Goal: Information Seeking & Learning: Learn about a topic

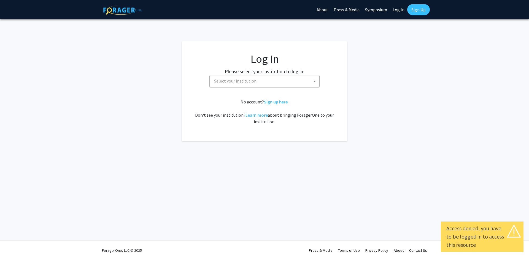
click at [294, 86] on span "Select your institution" at bounding box center [265, 80] width 107 height 11
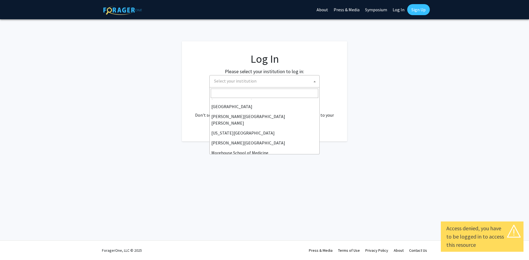
scroll to position [110, 0]
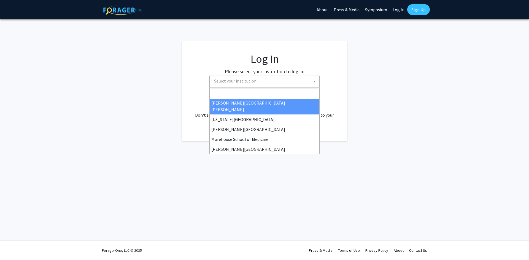
select select "1"
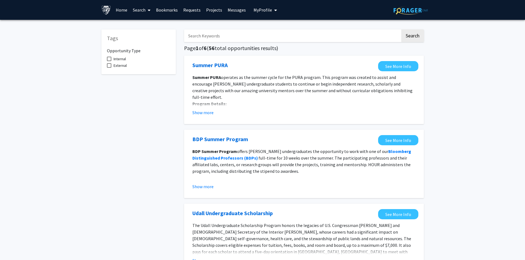
drag, startPoint x: 479, startPoint y: 73, endPoint x: 468, endPoint y: 46, distance: 29.3
click at [261, 31] on input "Search Keywords" at bounding box center [292, 35] width 216 height 13
type input "A"
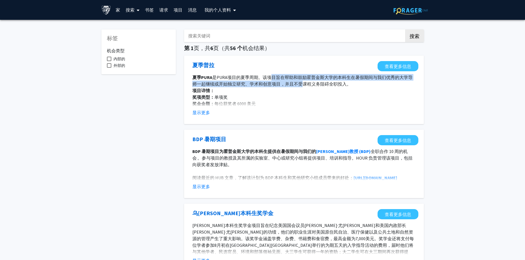
drag, startPoint x: 267, startPoint y: 77, endPoint x: 299, endPoint y: 85, distance: 32.4
click at [299, 85] on font "是PURA项目的夏季周期。该项目旨在帮助和鼓励霍普金斯大学的本科生在暑假期间与我们优秀的大学导师一起继续或开始独立研究、学术和创意项目，并且不受课程义务阻碍全…" at bounding box center [302, 81] width 220 height 12
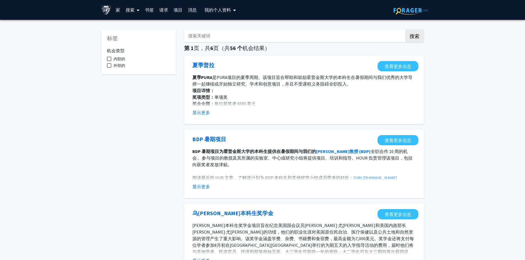
drag, startPoint x: 173, startPoint y: 120, endPoint x: 179, endPoint y: 119, distance: 6.5
click at [203, 114] on font "显示更多" at bounding box center [201, 113] width 18 height 6
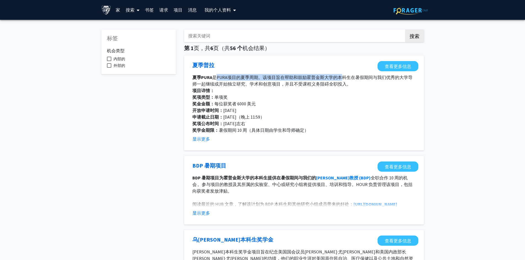
drag, startPoint x: 214, startPoint y: 78, endPoint x: 338, endPoint y: 78, distance: 123.4
click at [338, 78] on font "是PURA项目的夏季周期。该项目旨在帮助和鼓励霍普金斯大学的本科生在暑假期间与我们优秀的大学导师一起继续或开始独立研究、学术和创意项目，并且不受课程义务阻碍全…" at bounding box center [302, 81] width 220 height 12
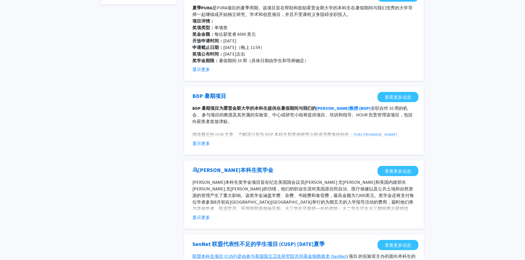
scroll to position [83, 0]
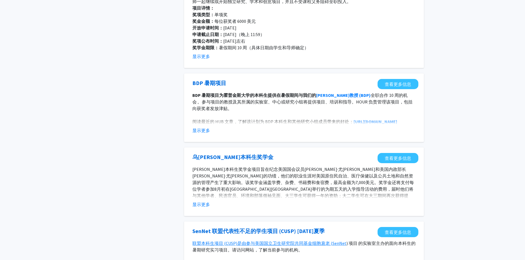
click at [208, 131] on font "显示更多" at bounding box center [201, 131] width 18 height 6
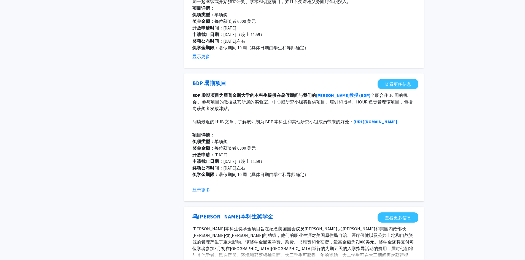
drag, startPoint x: 218, startPoint y: 152, endPoint x: 257, endPoint y: 155, distance: 39.2
click at [257, 151] on p "奖金金额： 每位获奖者 6000 美元" at bounding box center [303, 148] width 223 height 7
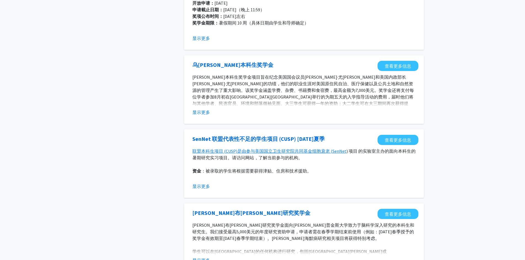
scroll to position [248, 0]
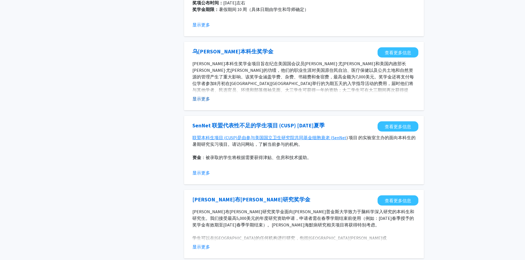
click at [206, 102] on font "显示更多" at bounding box center [201, 99] width 18 height 6
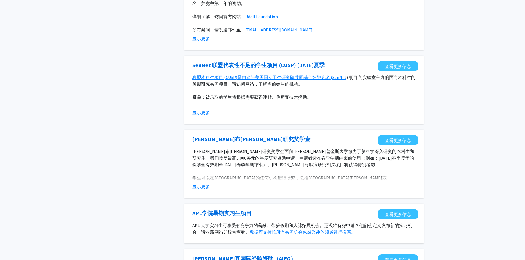
scroll to position [386, 0]
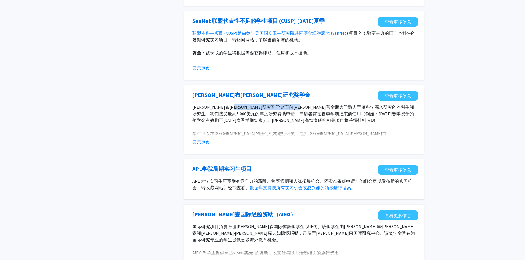
drag, startPoint x: 261, startPoint y: 107, endPoint x: 350, endPoint y: 104, distance: 89.3
click at [350, 104] on p "阿尔布斯坦研究奖学金面向约翰·霍普金斯大学致力于脑科学深入研究的本科生和研究生。我们接受最高5,000美元的年度研究资助申请，申请者需在春季学期结束前使用（例…" at bounding box center [303, 114] width 223 height 20
click at [203, 141] on font "显示更多" at bounding box center [201, 143] width 18 height 6
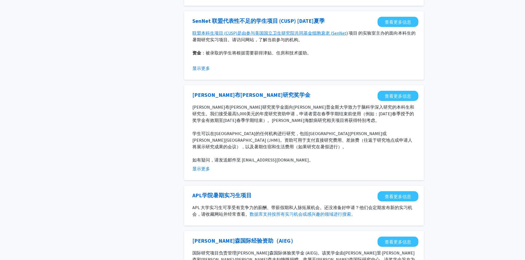
click at [434, 119] on div "标签 机会类型 内部的 外部的 搜索 第 1 页 ，共 6 页（共 56 个 机会结果） 夏季普拉 查看更多信息 夏季PURA 是PURA项目的夏季周期。该项…" at bounding box center [262, 95] width 525 height 923
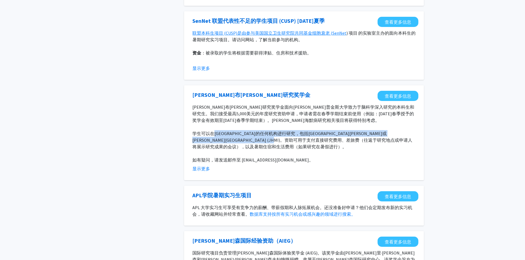
drag, startPoint x: 216, startPoint y: 132, endPoint x: 389, endPoint y: 137, distance: 173.1
click at [389, 137] on p "学生可以在霍普金斯大学的任何机构进行研究，包括霍姆伍德校区或约翰霍普金斯大学医学研究所 (JHMI)。资助可用于支付直接研究费用、差旅费（往返于研究地点或申请…" at bounding box center [303, 140] width 223 height 20
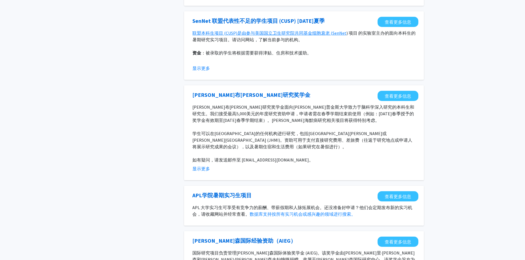
click at [376, 152] on p at bounding box center [303, 153] width 223 height 7
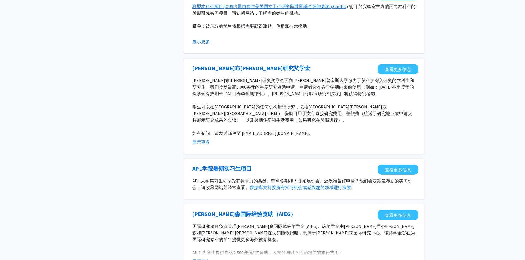
scroll to position [413, 0]
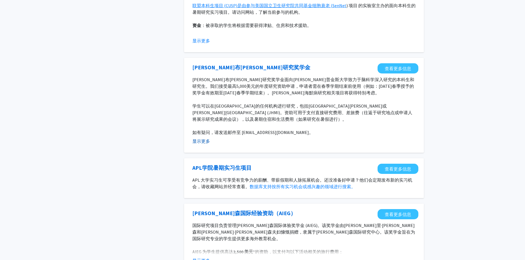
click at [202, 141] on font "显示更多" at bounding box center [201, 142] width 18 height 6
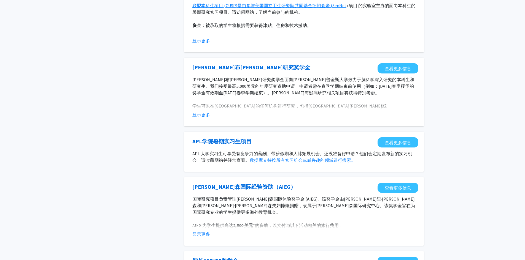
click at [204, 115] on font "显示更多" at bounding box center [201, 115] width 18 height 6
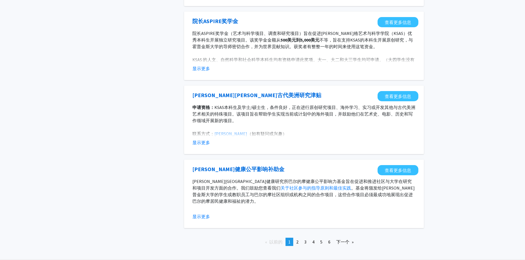
scroll to position [699, 0]
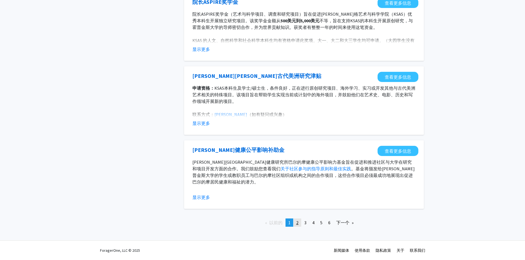
click at [298, 224] on font "2" at bounding box center [297, 223] width 2 height 6
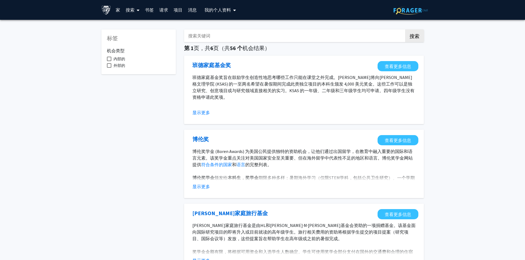
click at [166, 11] on font "请求" at bounding box center [163, 10] width 9 height 6
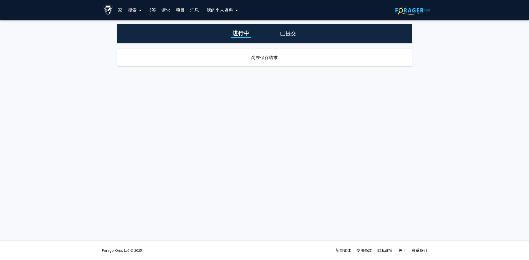
click at [288, 32] on font "已提交" at bounding box center [288, 33] width 17 height 7
click at [168, 12] on font "请求" at bounding box center [165, 10] width 9 height 6
click at [178, 12] on font "项目" at bounding box center [180, 10] width 9 height 6
